Goal: Task Accomplishment & Management: Complete application form

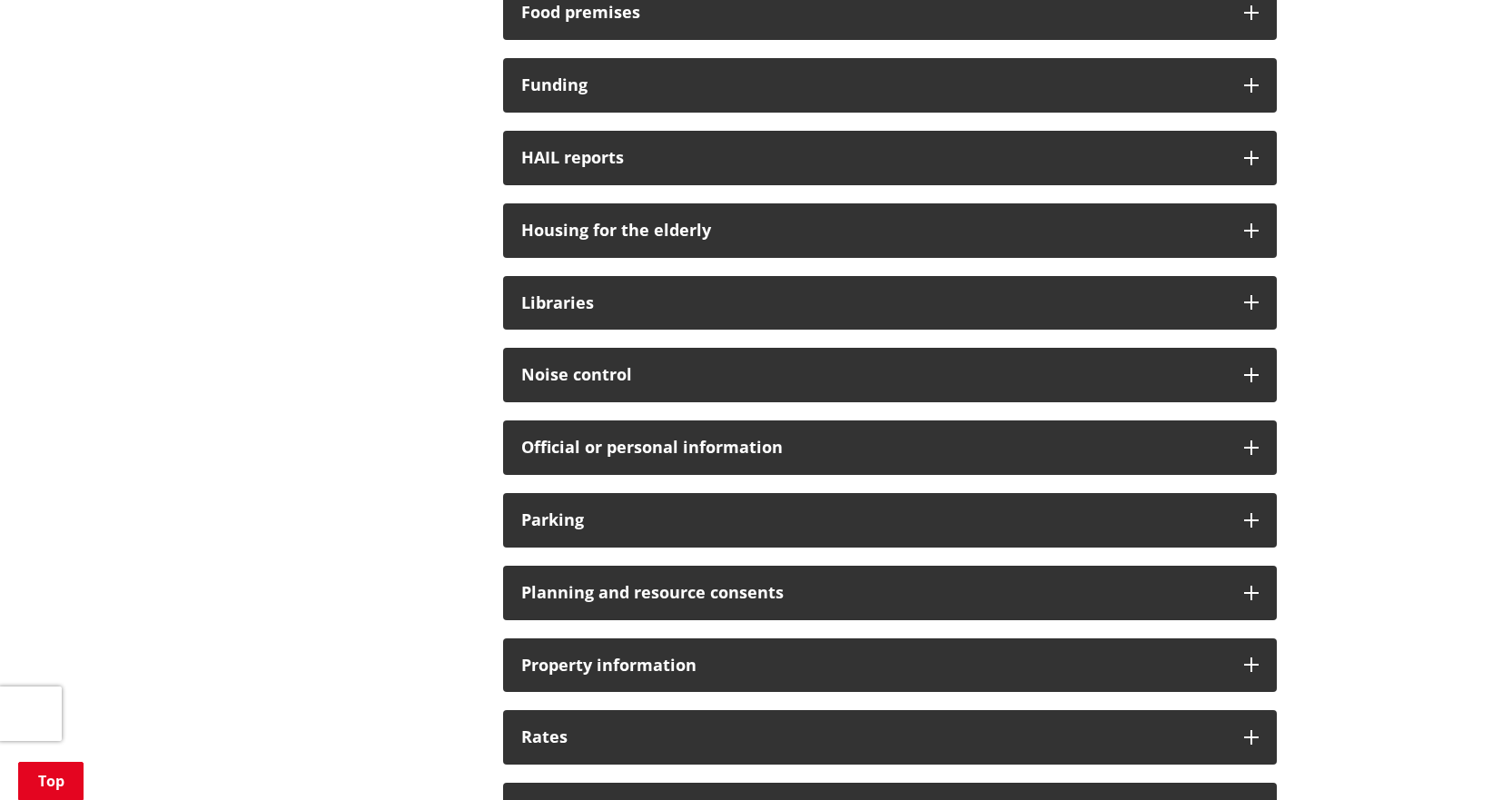
scroll to position [1089, 0]
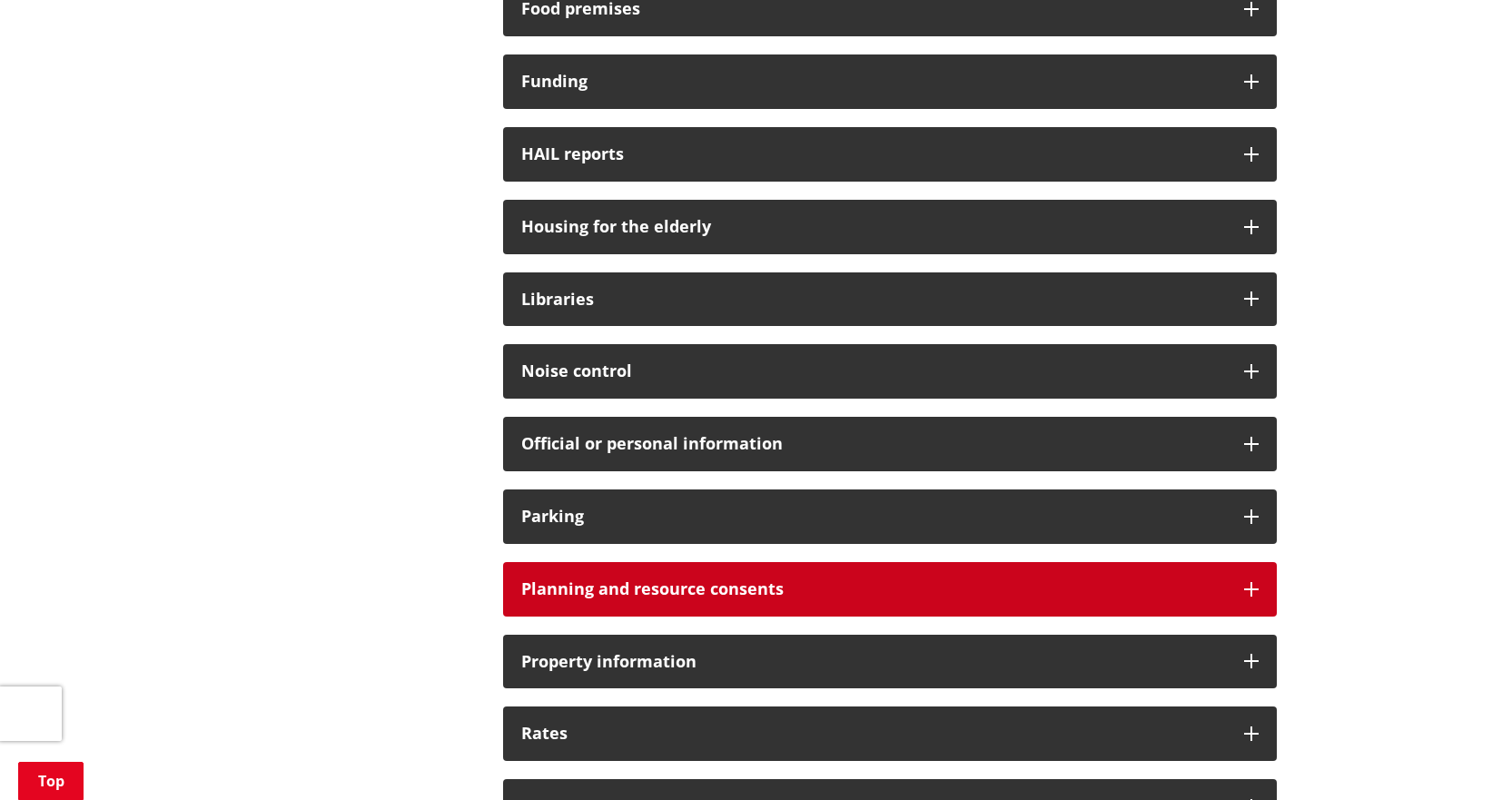
click at [834, 562] on div "Planning and resource consents" at bounding box center [890, 589] width 773 height 55
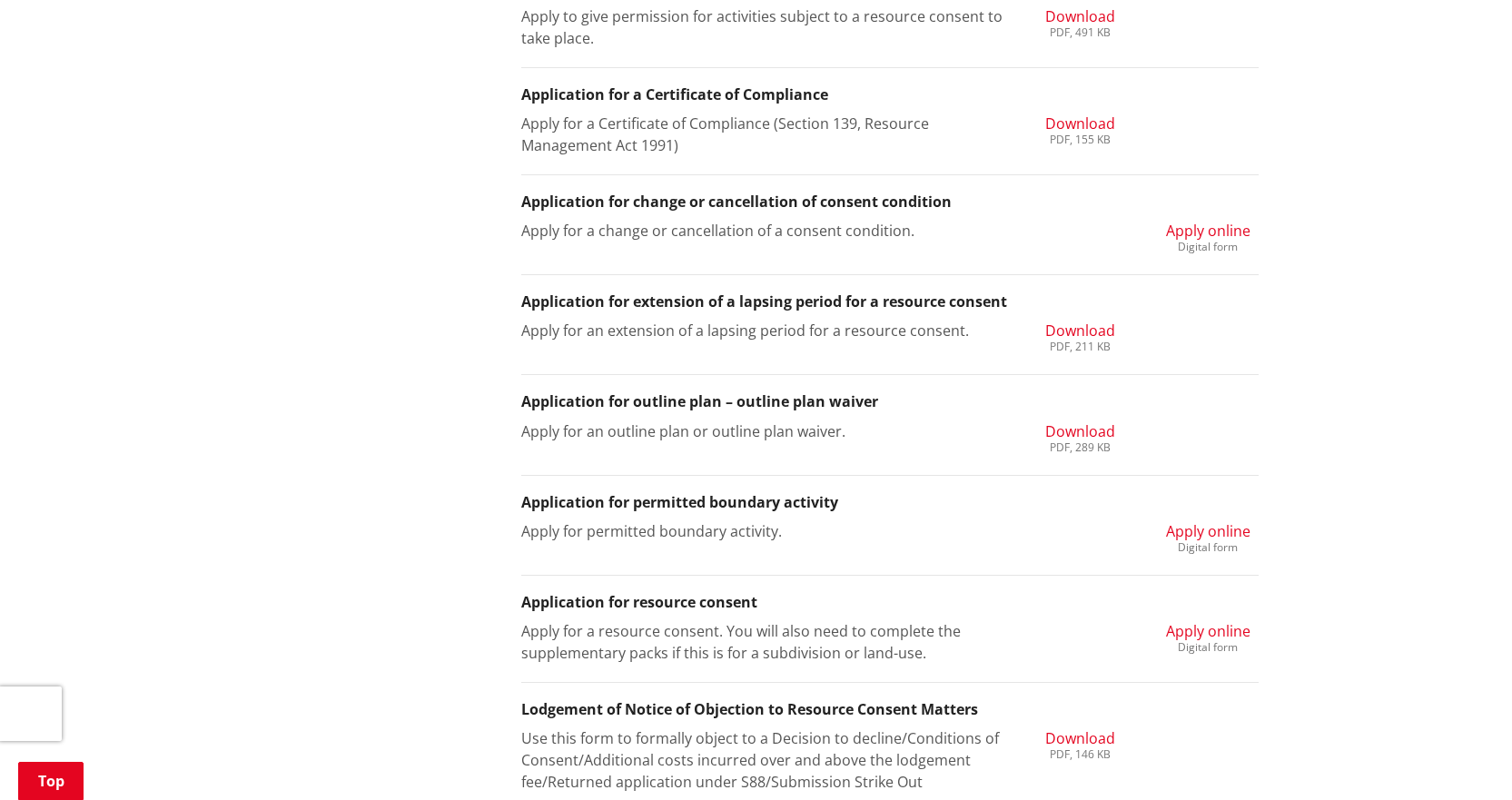
scroll to position [1907, 0]
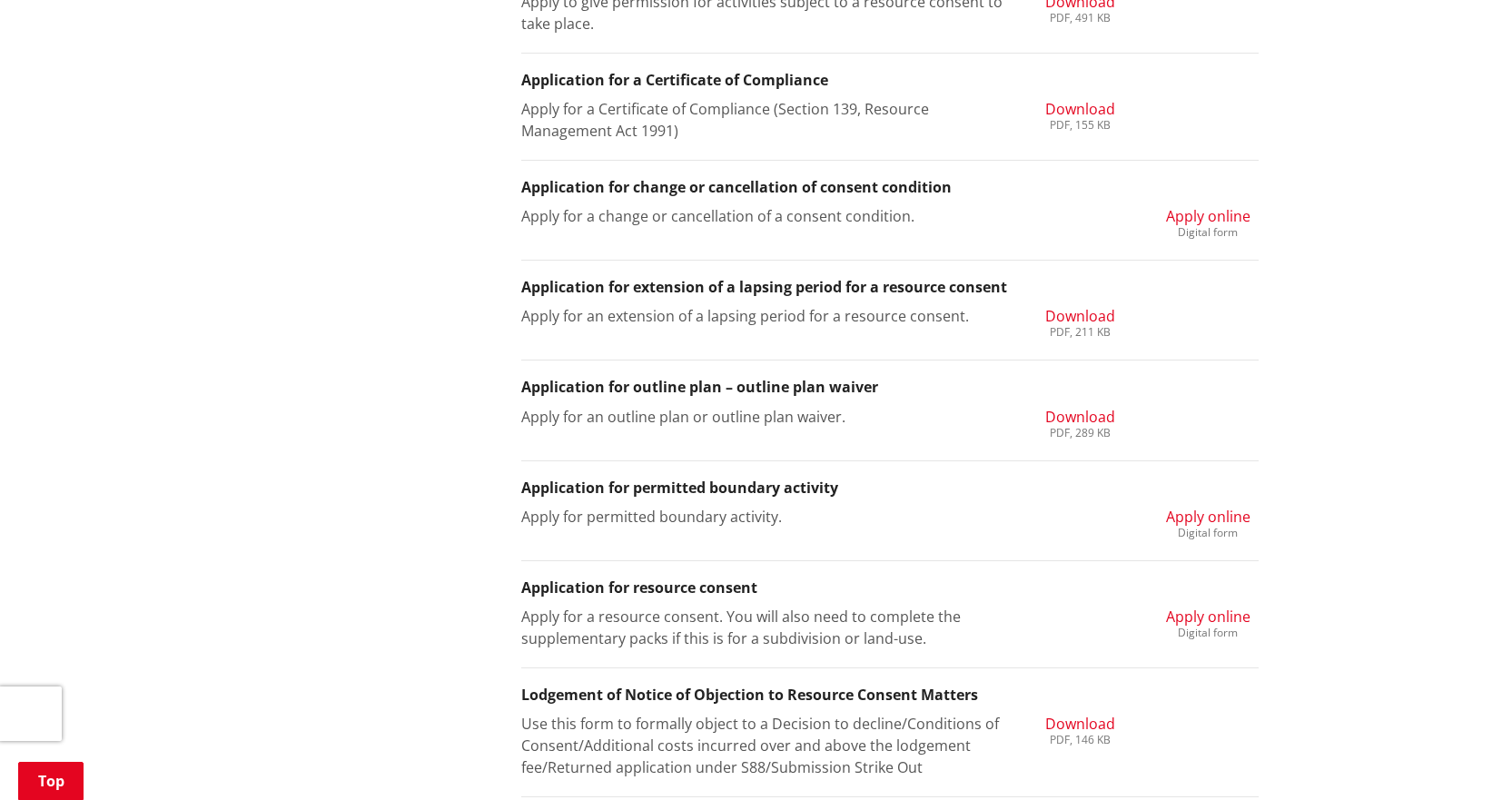
click at [1208, 607] on span "Apply online" at bounding box center [1208, 617] width 84 height 20
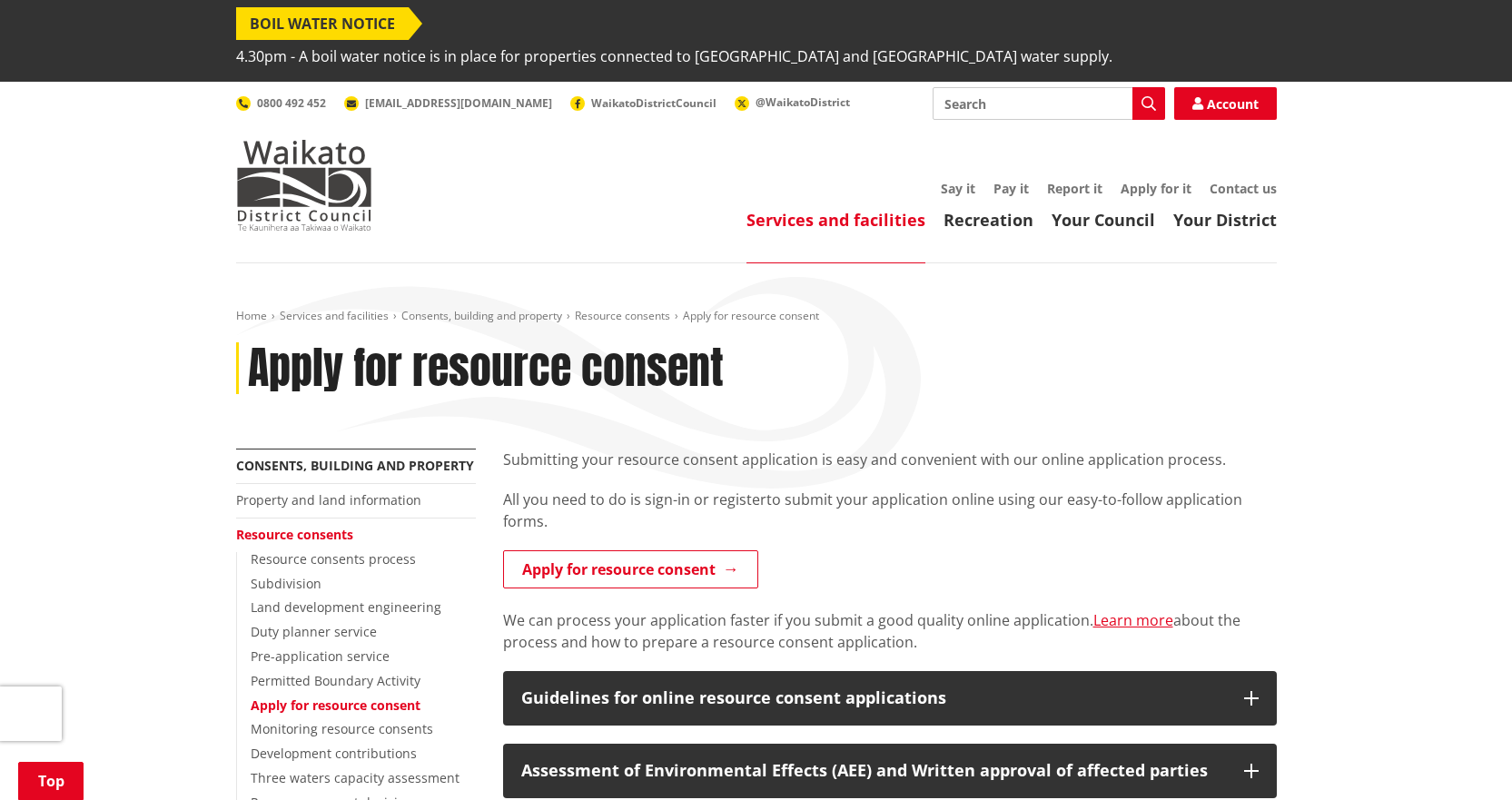
scroll to position [272, 0]
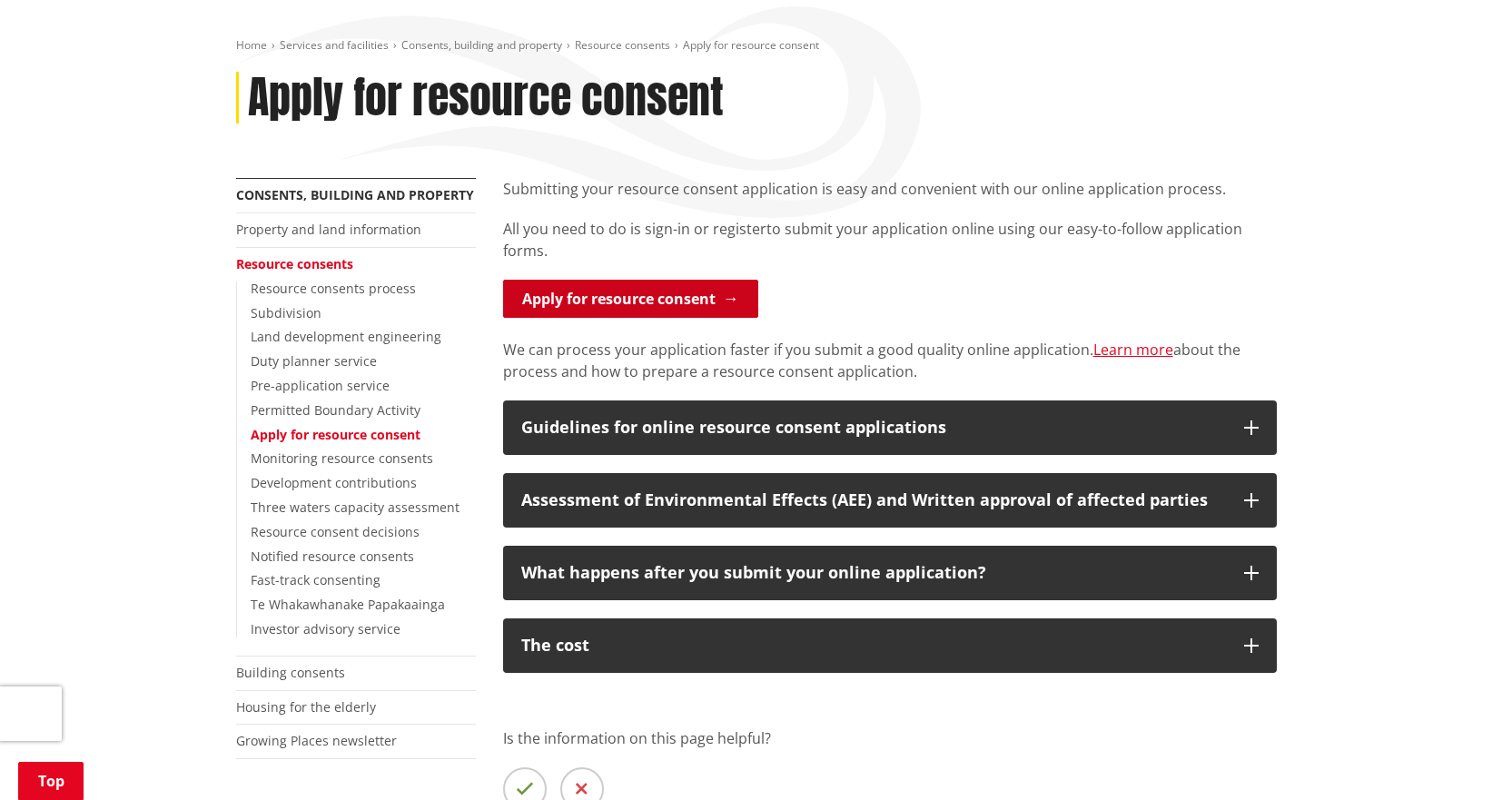
click at [611, 280] on link "Apply for resource consent" at bounding box center [631, 299] width 255 height 38
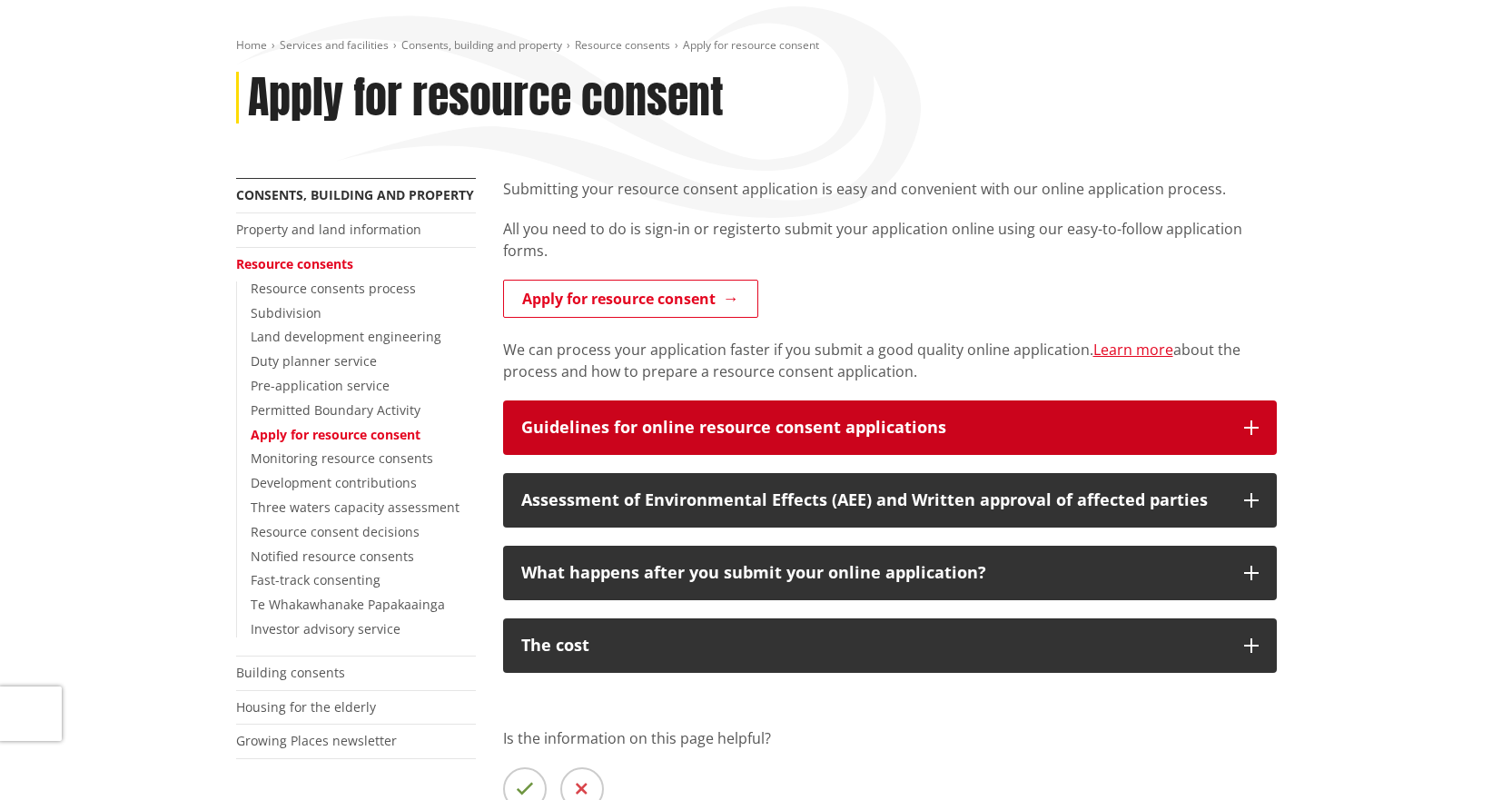
scroll to position [272, 0]
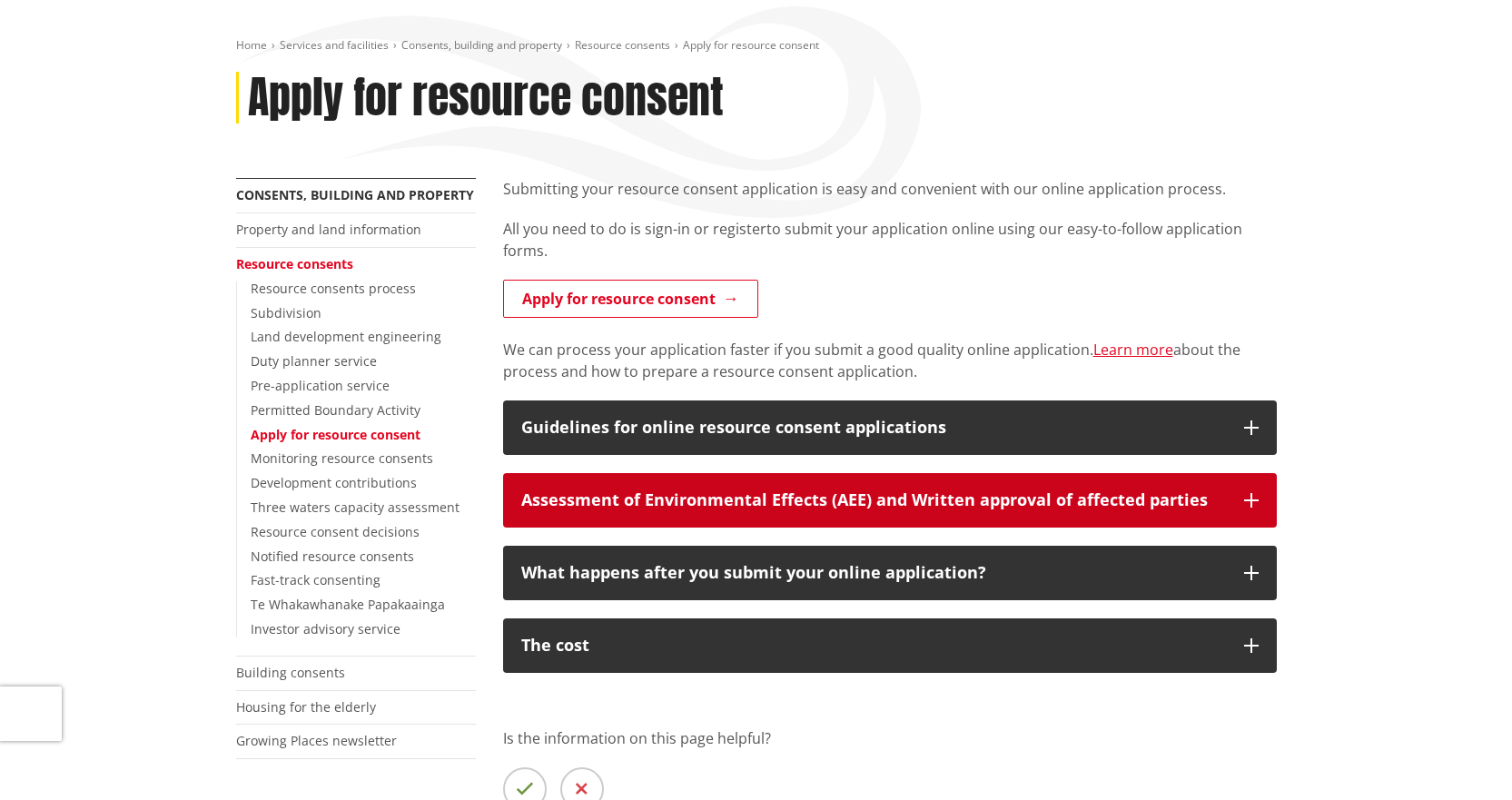
click at [1254, 493] on icon "button" at bounding box center [1251, 499] width 14 height 14
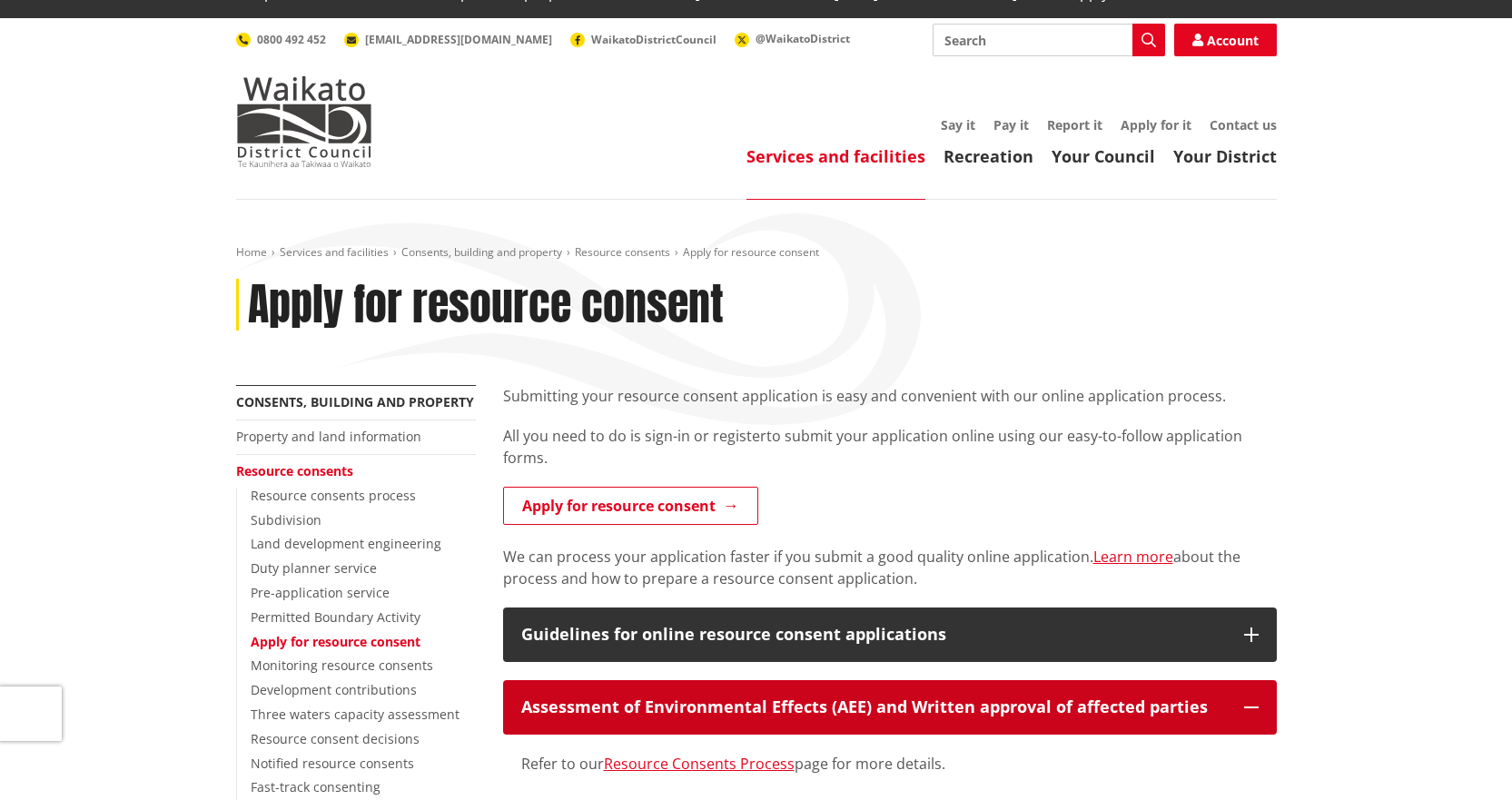
scroll to position [0, 0]
